Goal: Transaction & Acquisition: Subscribe to service/newsletter

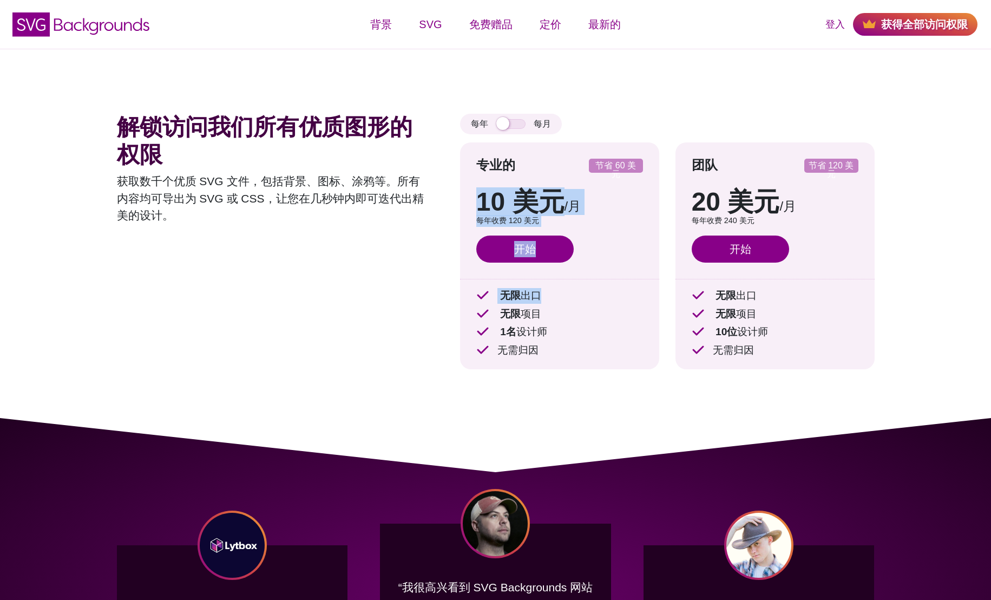
drag, startPoint x: 474, startPoint y: 203, endPoint x: 616, endPoint y: 305, distance: 174.6
click at [618, 305] on div "专业的 节省 60 美元 10 美元 /月 15美元 /月 每年收费 120 美元 按年计费可节省 60 美元 开始 开始 无限 出口 无限 项目 1名 设计…" at bounding box center [559, 255] width 199 height 227
click at [328, 318] on div "解锁访问我们所有优质图形的权限 获取数千个优质 SVG 文件，包括背景、图标、涂鸦等。所有内容均可导出为 SVG 或 CSS，让您在几秒钟内即可迭代出精美的设…" at bounding box center [272, 250] width 311 height 272
drag, startPoint x: 495, startPoint y: 317, endPoint x: 719, endPoint y: 338, distance: 225.2
click at [587, 353] on div "无限 出口 无限 项目 1名 设计师 无需归因" at bounding box center [559, 323] width 167 height 70
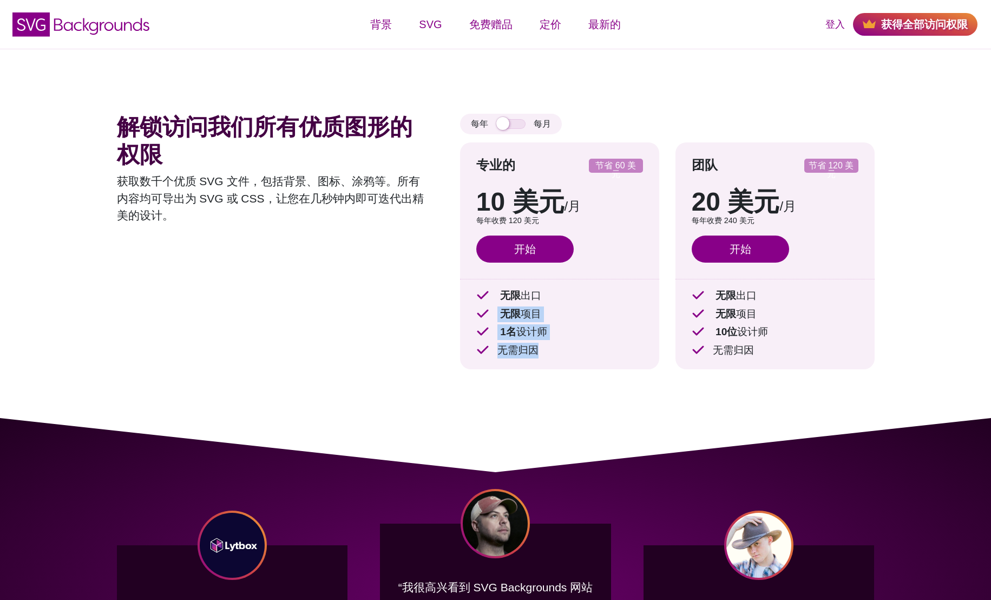
copy div "无限 项目 1名 设计师 无需归因"
click at [719, 337] on font "10位" at bounding box center [727, 331] width 22 height 11
click at [512, 117] on div "每年 每月" at bounding box center [511, 124] width 102 height 21
click at [515, 119] on input "checkbox" at bounding box center [511, 124] width 29 height 10
checkbox input "true"
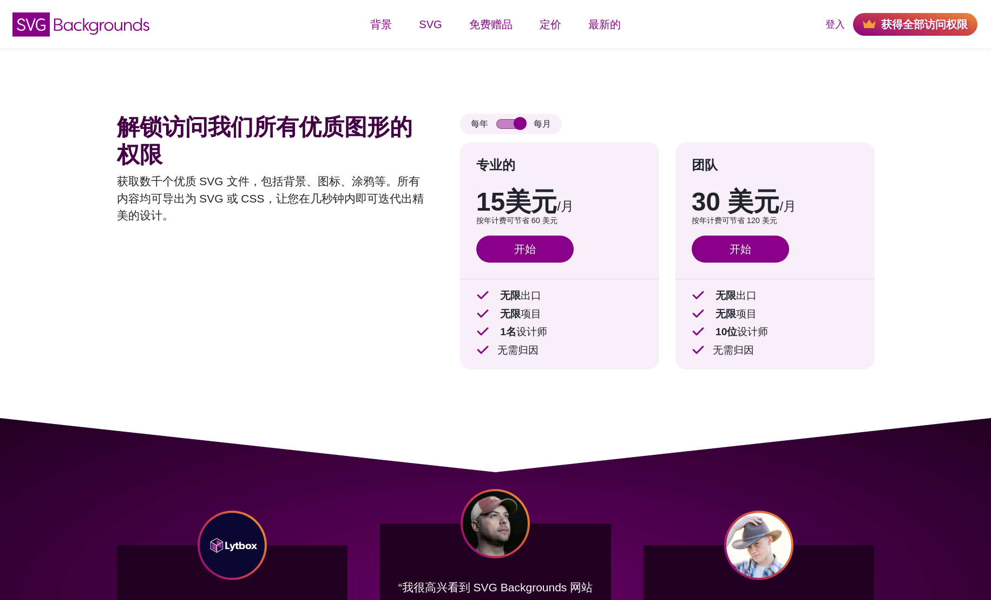
click at [390, 238] on div "解锁访问我们所有优质图形的权限 获取数千个优质 SVG 文件，包括背景、图标、涂鸦等。所有内容均可导出为 SVG 或 CSS，让您在几秒钟内即可迭代出精美的设…" at bounding box center [272, 250] width 311 height 272
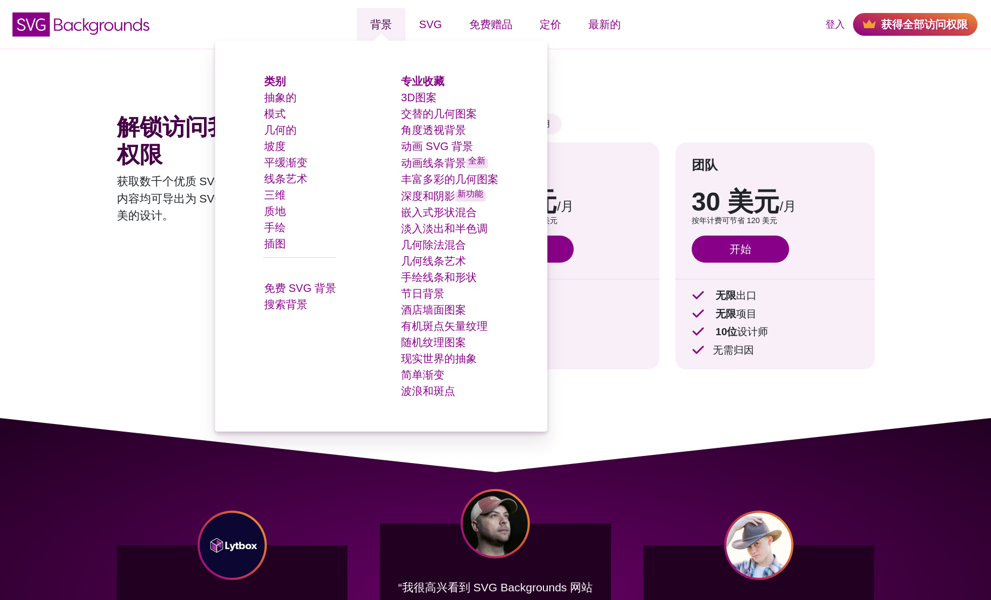
click at [391, 25] on font "背景" at bounding box center [381, 24] width 22 height 12
